Goal: Transaction & Acquisition: Purchase product/service

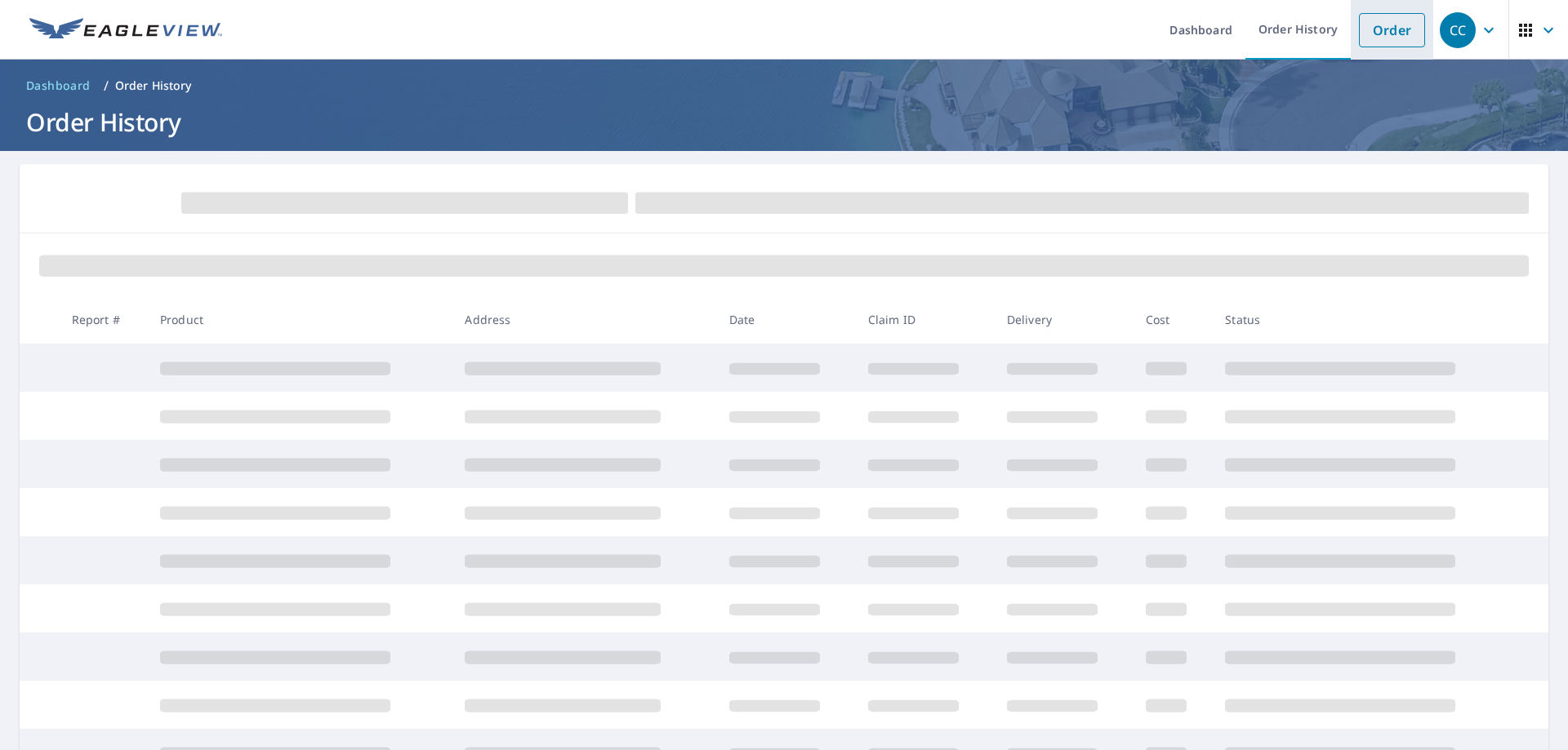
click at [1388, 29] on link "Order" at bounding box center [1392, 30] width 66 height 35
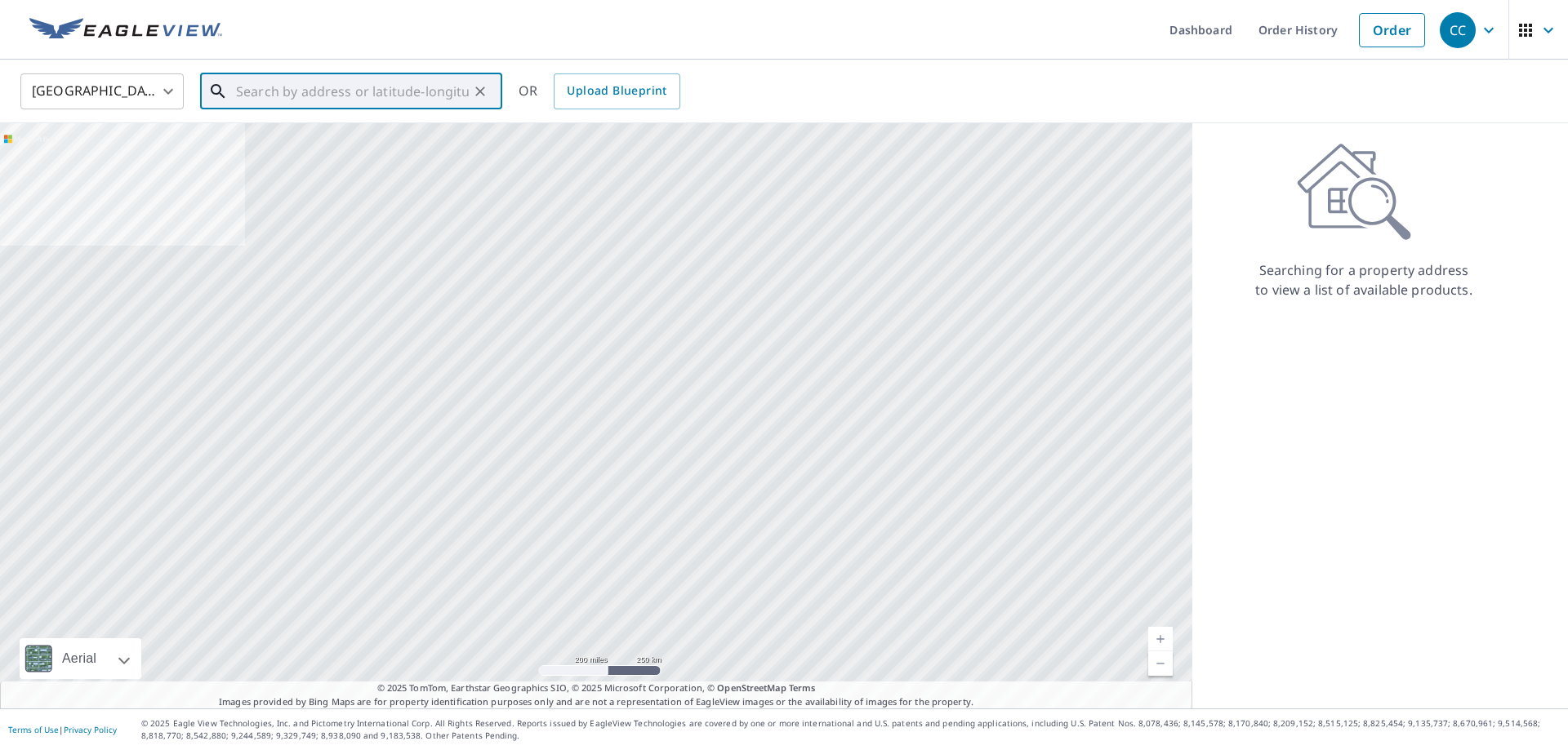
click at [289, 83] on input "text" at bounding box center [352, 91] width 233 height 46
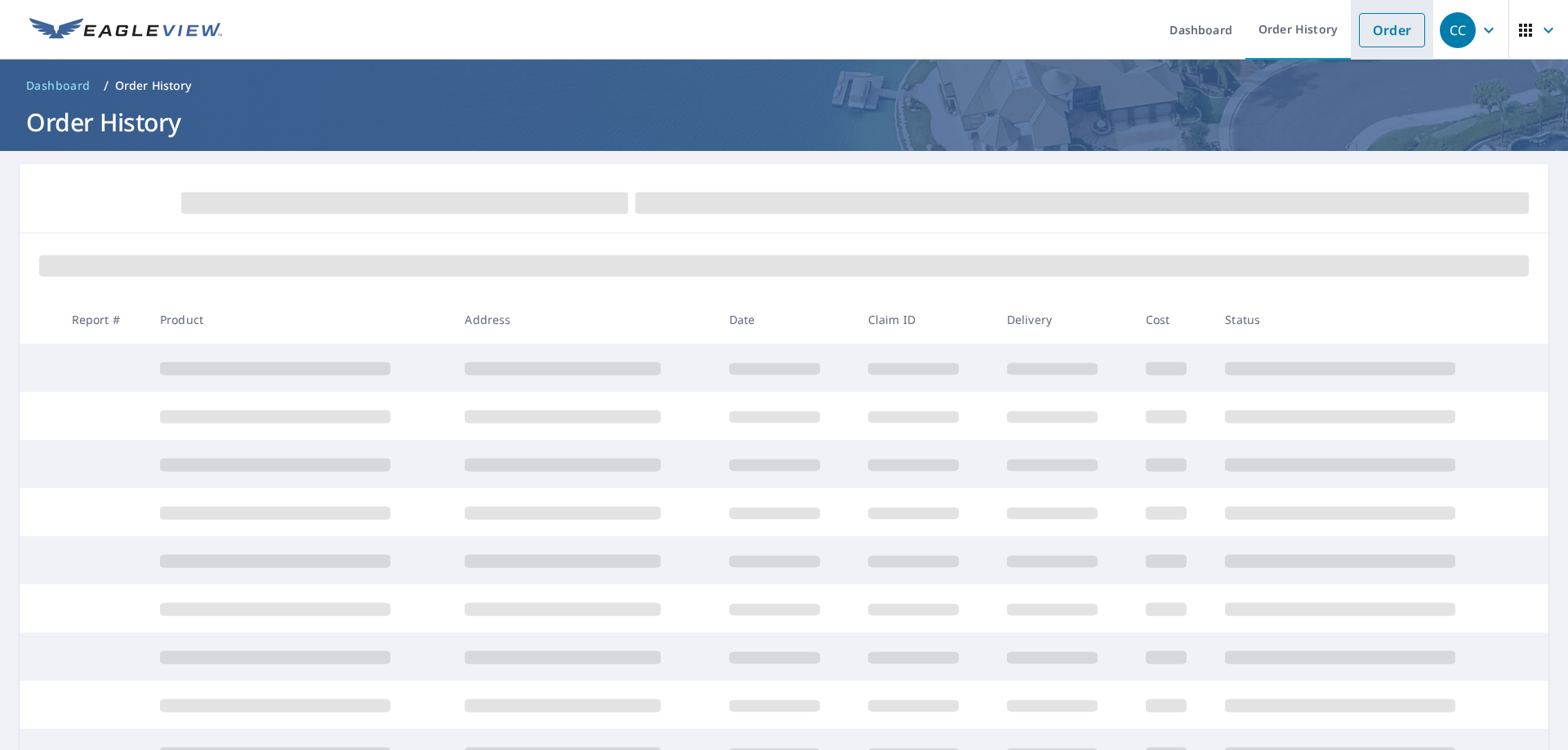
click at [1391, 27] on link "Order" at bounding box center [1392, 30] width 66 height 35
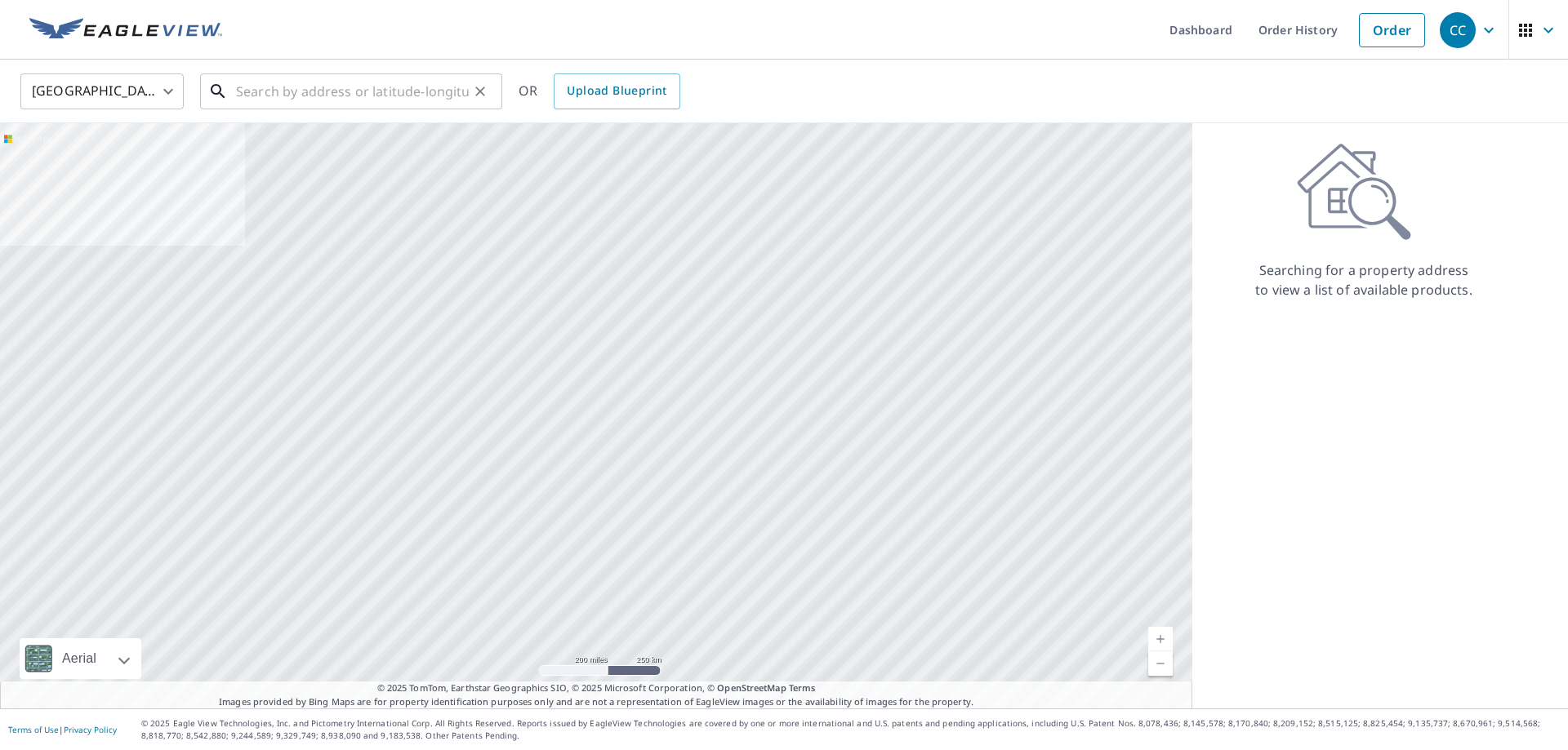
click at [294, 83] on input "text" at bounding box center [352, 91] width 233 height 46
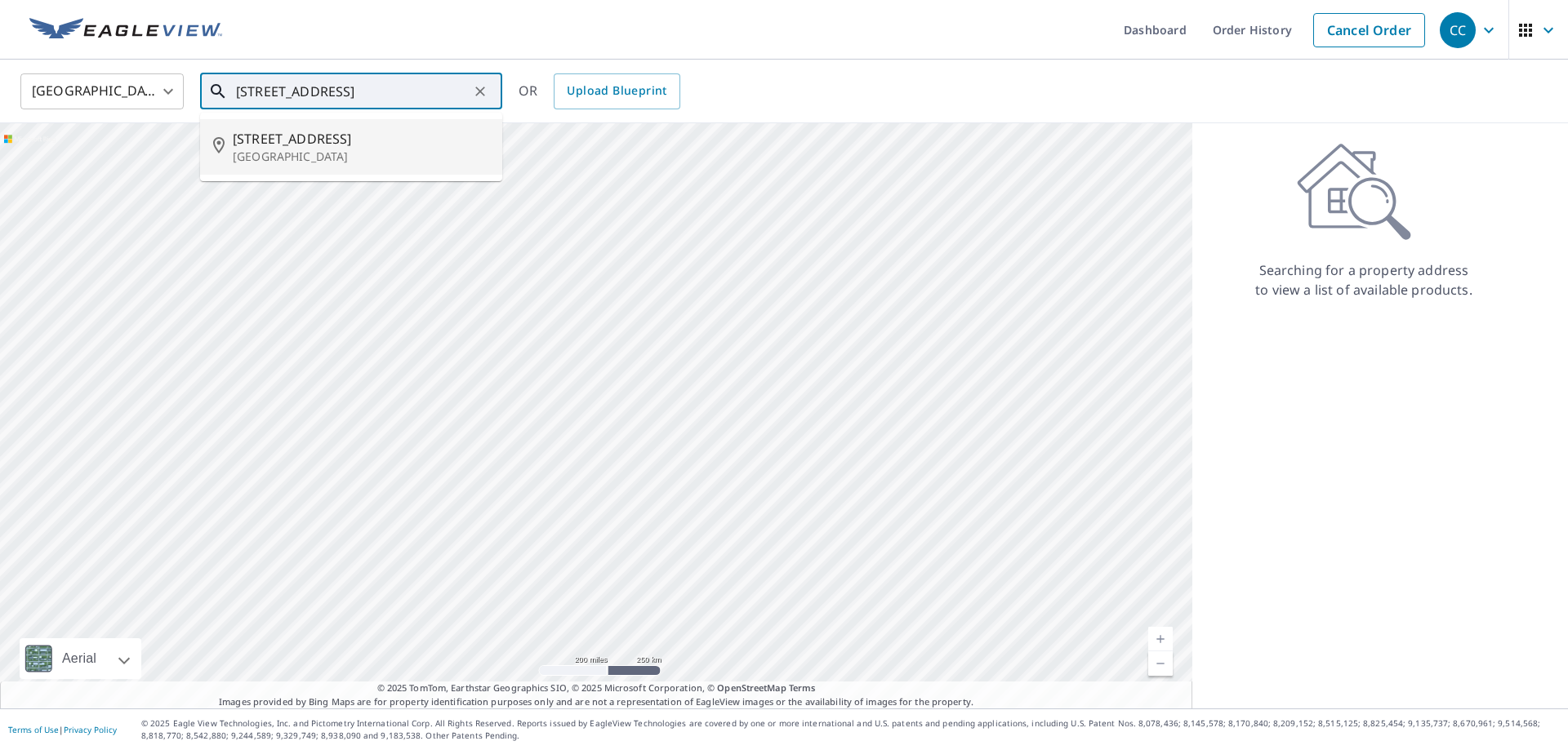
click at [330, 143] on span "[STREET_ADDRESS]" at bounding box center [361, 139] width 257 height 20
type input "[STREET_ADDRESS]"
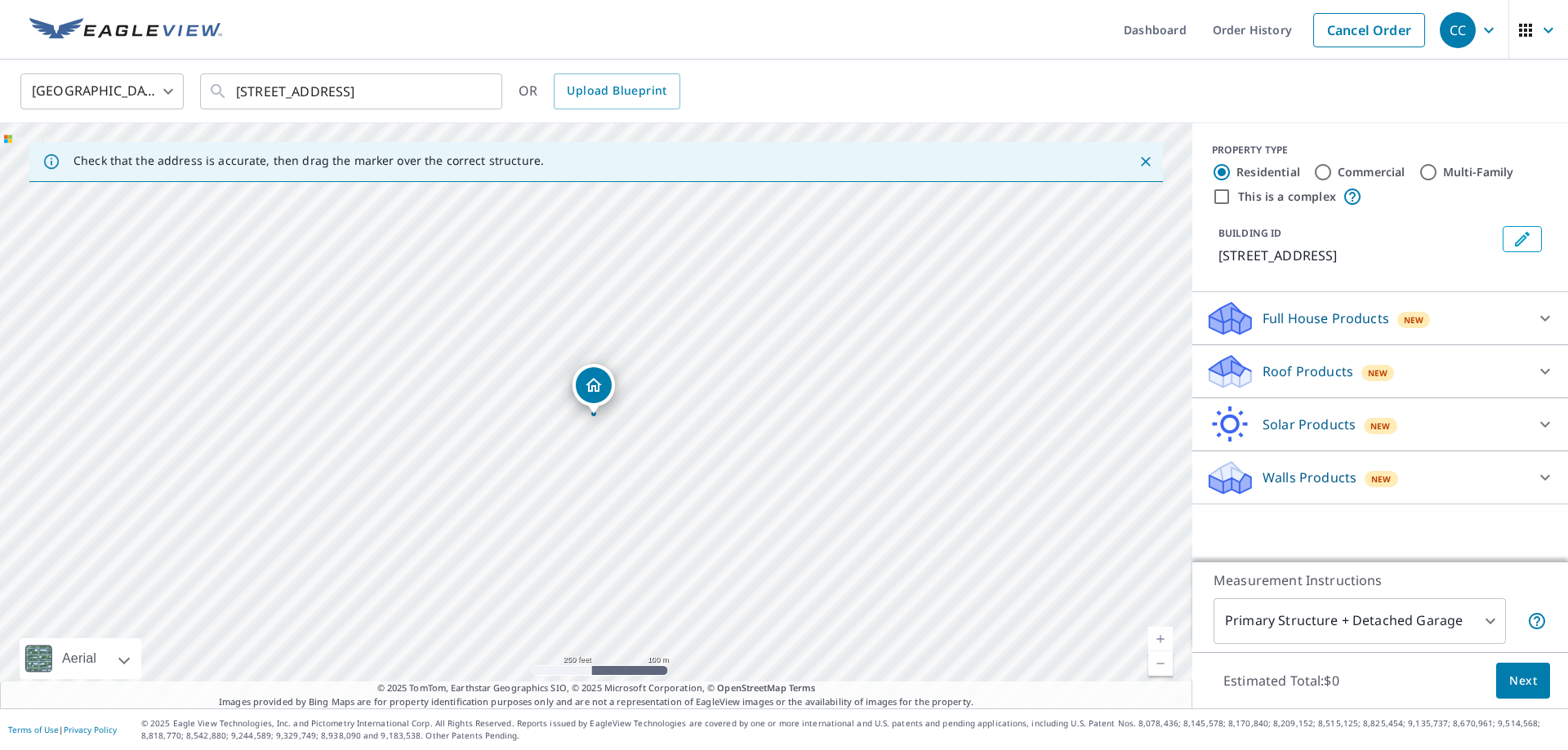
click at [599, 386] on div "[STREET_ADDRESS]" at bounding box center [596, 416] width 1193 height 586
click at [1428, 444] on div "Solar Products New" at bounding box center [1365, 424] width 320 height 39
click at [1306, 92] on div "[GEOGRAPHIC_DATA] [GEOGRAPHIC_DATA] ​ [STREET_ADDRESS] ​ OR Upload Blueprint" at bounding box center [778, 90] width 1540 height 39
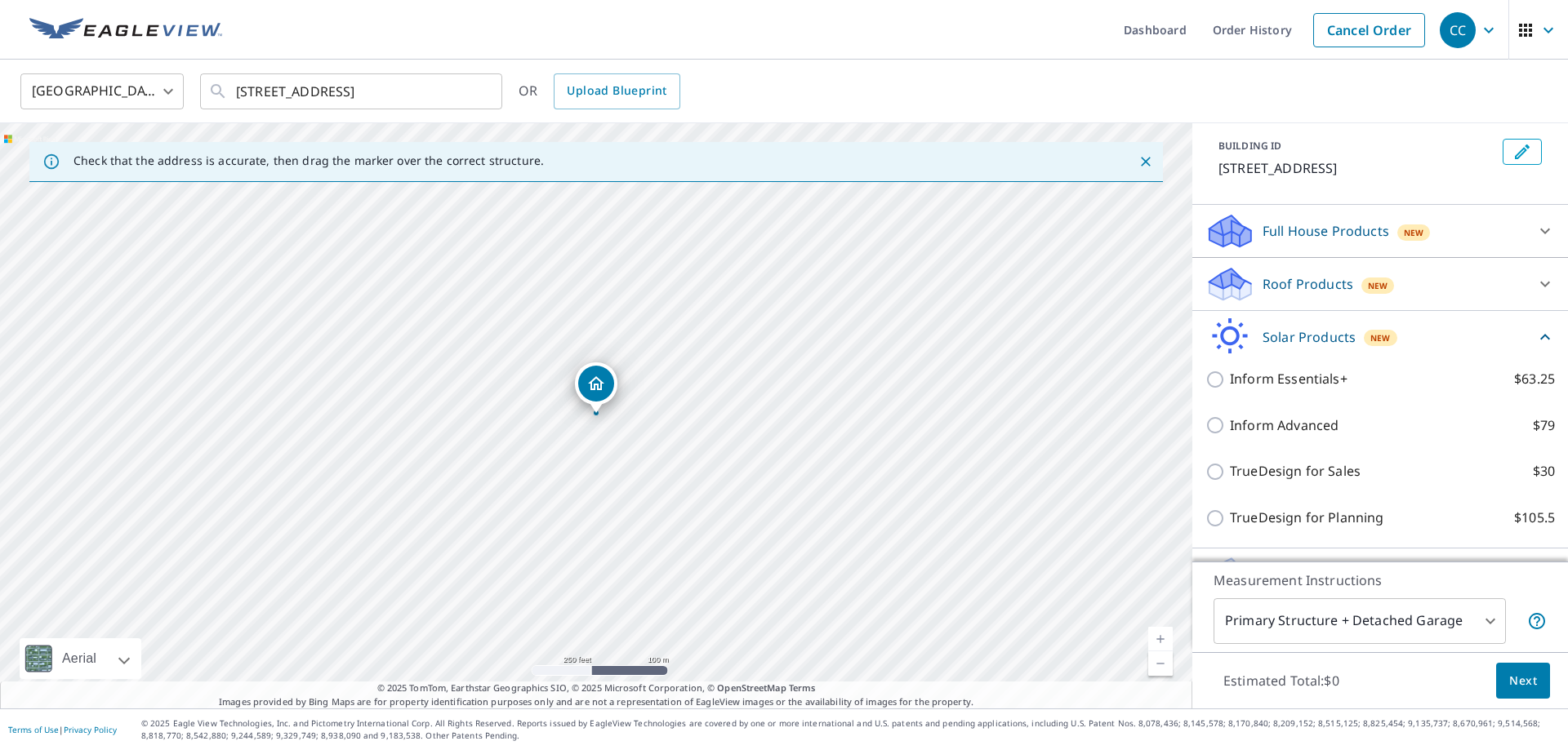
scroll to position [149, 0]
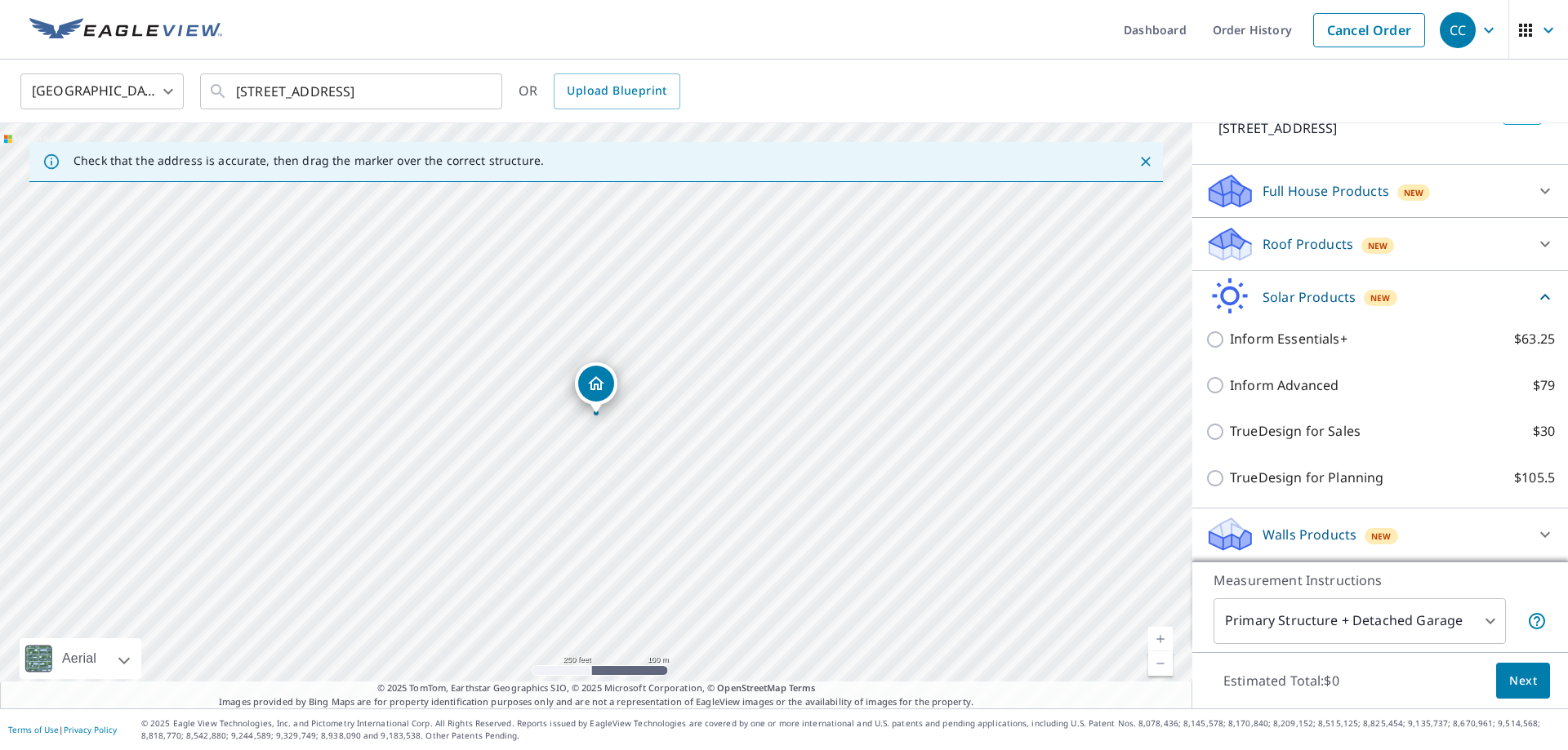
click at [1287, 240] on p "Roof Products" at bounding box center [1308, 244] width 90 height 20
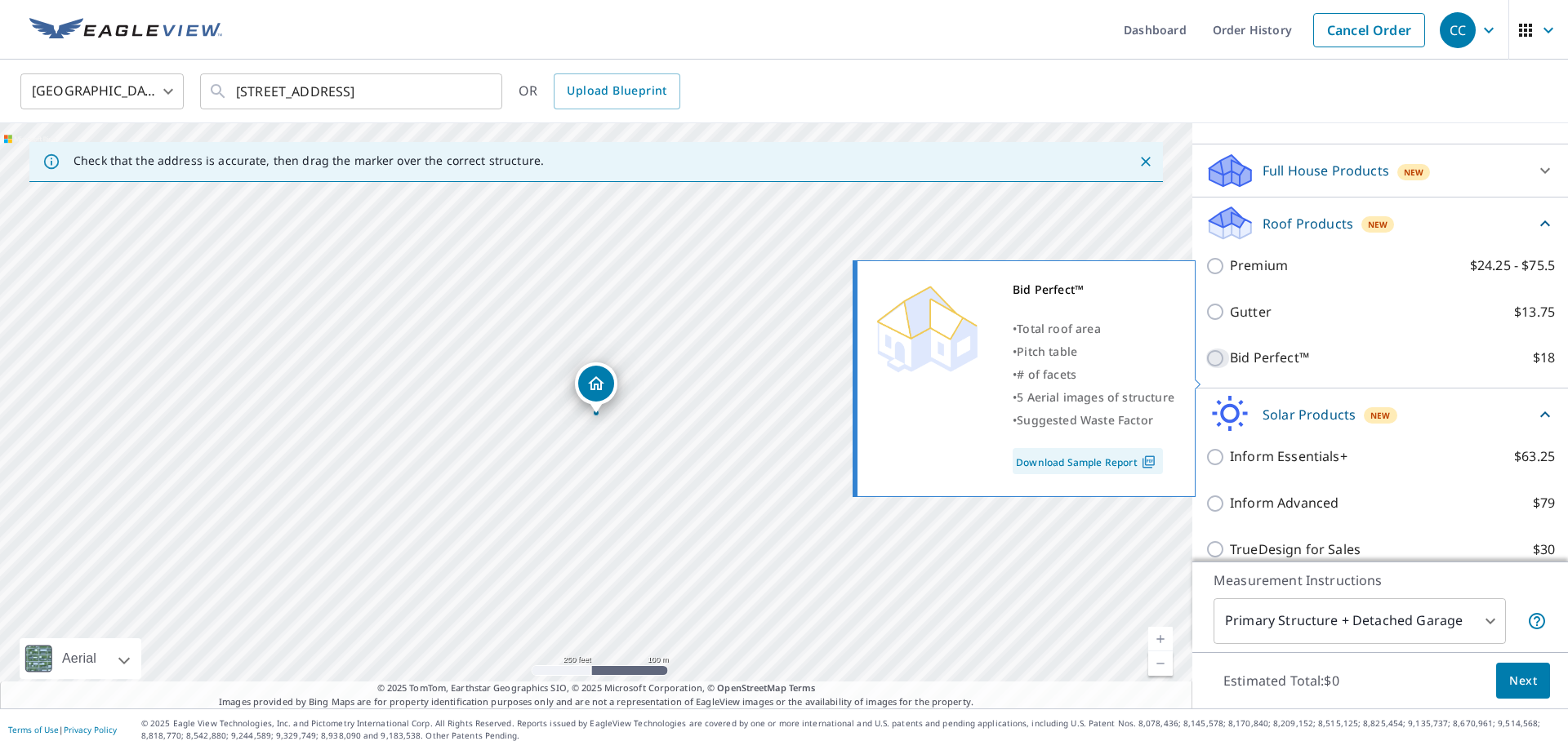
click at [1217, 368] on input "Bid Perfect™ $18" at bounding box center [1218, 359] width 25 height 20
checkbox input "true"
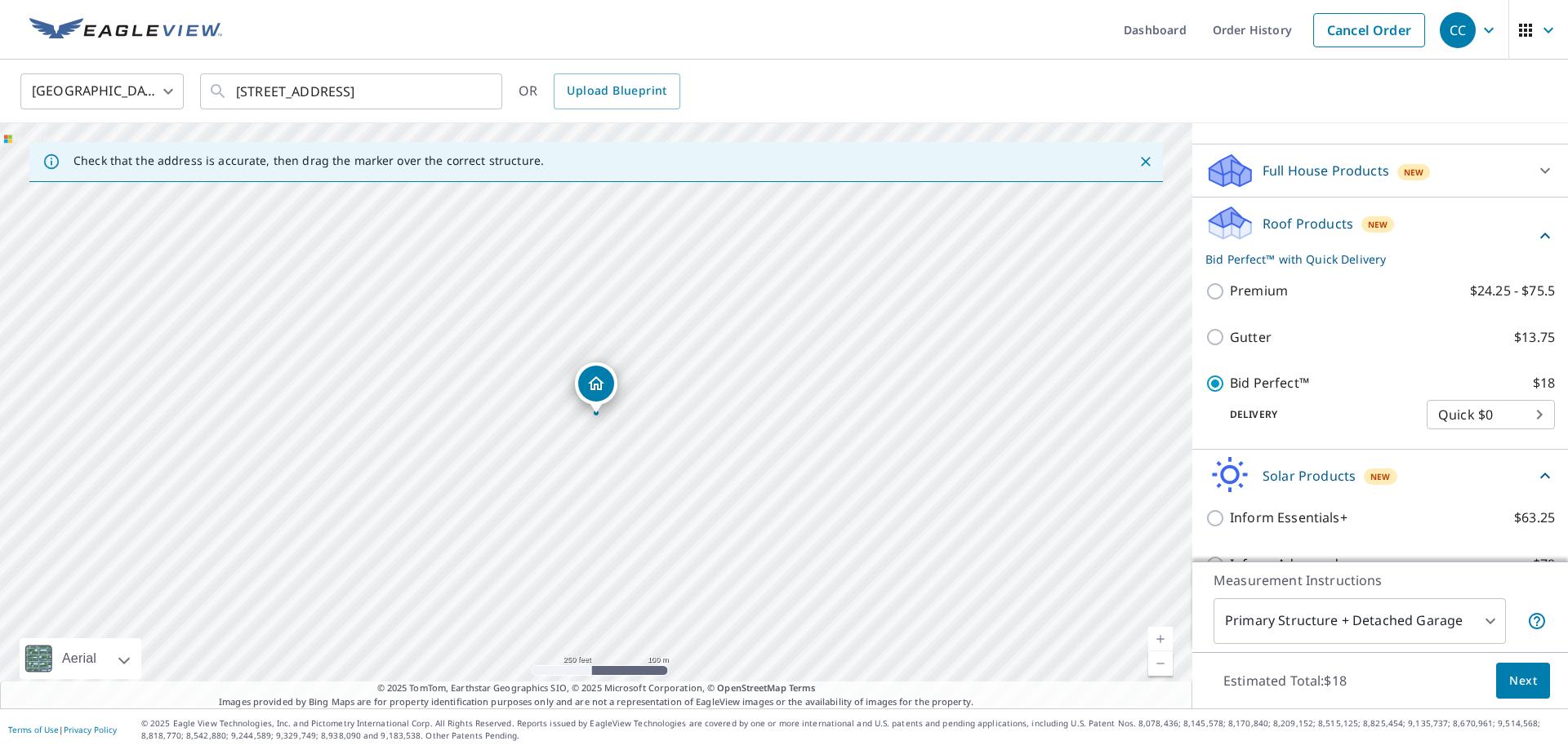
click at [1521, 681] on span "Next" at bounding box center [1524, 681] width 28 height 21
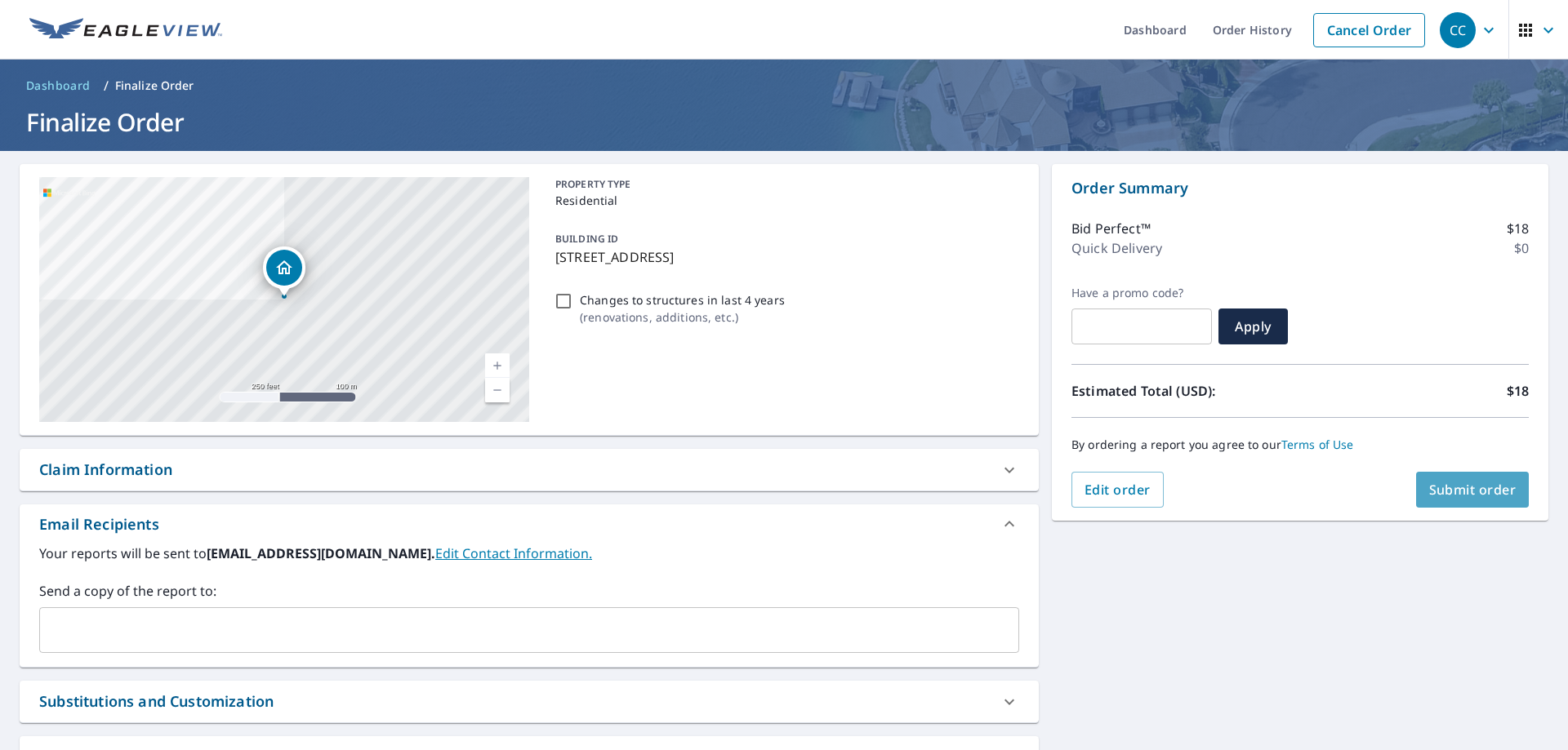
click at [1463, 493] on span "Submit order" at bounding box center [1473, 490] width 87 height 18
